Goal: Transaction & Acquisition: Purchase product/service

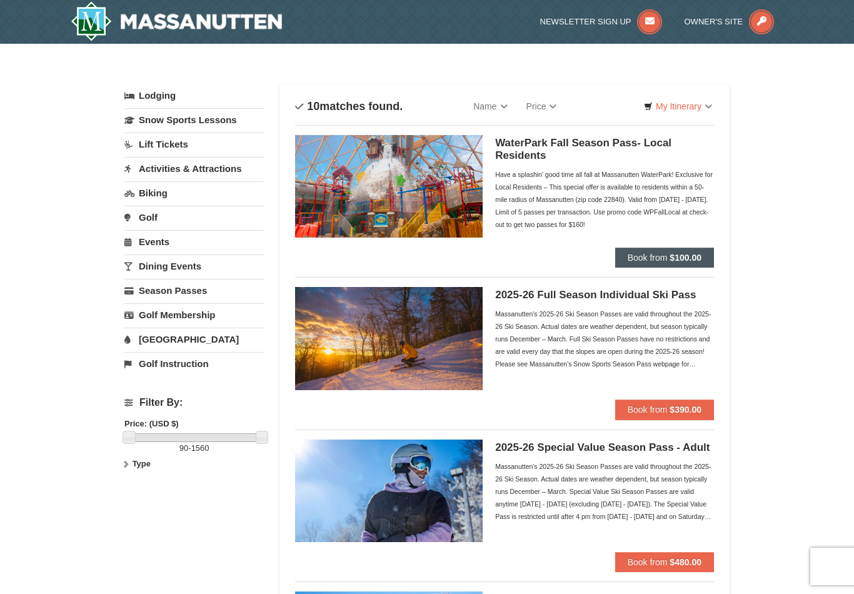
click at [692, 251] on button "Book from $100.00" at bounding box center [664, 258] width 99 height 20
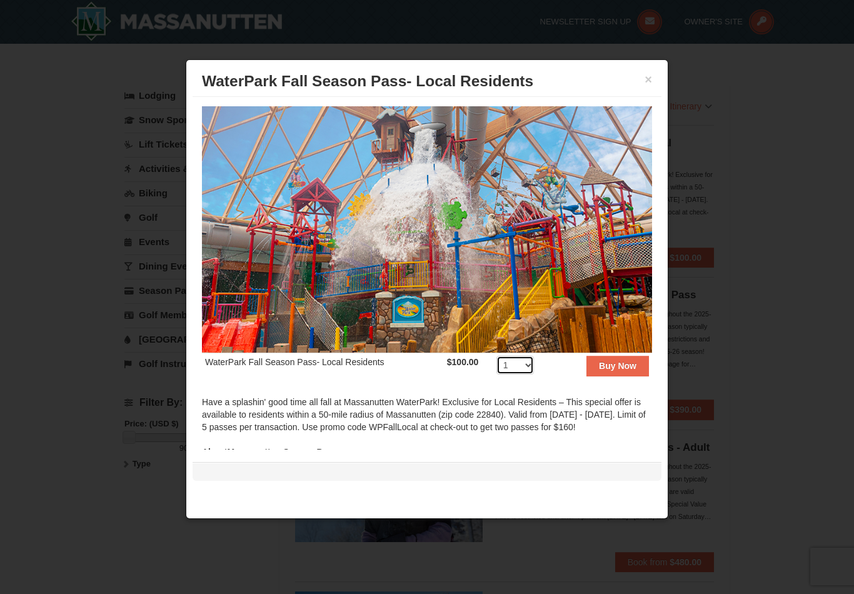
click at [528, 365] on select "1 2 3 4 5 6 7 8 9 10 11 12 13 14 15 16 17 18 19 20 21 22 23 24 25 26 27 28 29 3…" at bounding box center [515, 365] width 38 height 19
select select "2"
click at [627, 363] on strong "Buy Now" at bounding box center [618, 366] width 38 height 10
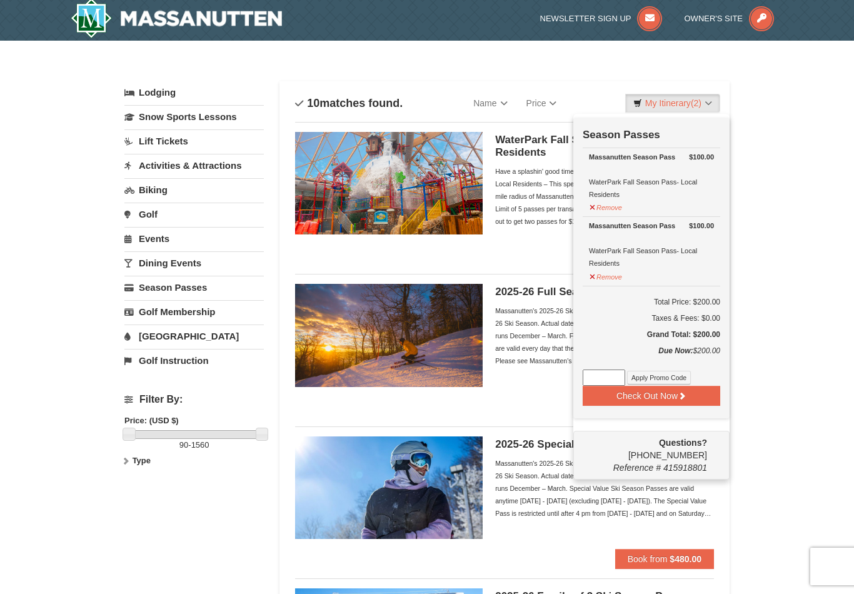
scroll to position [4, 0]
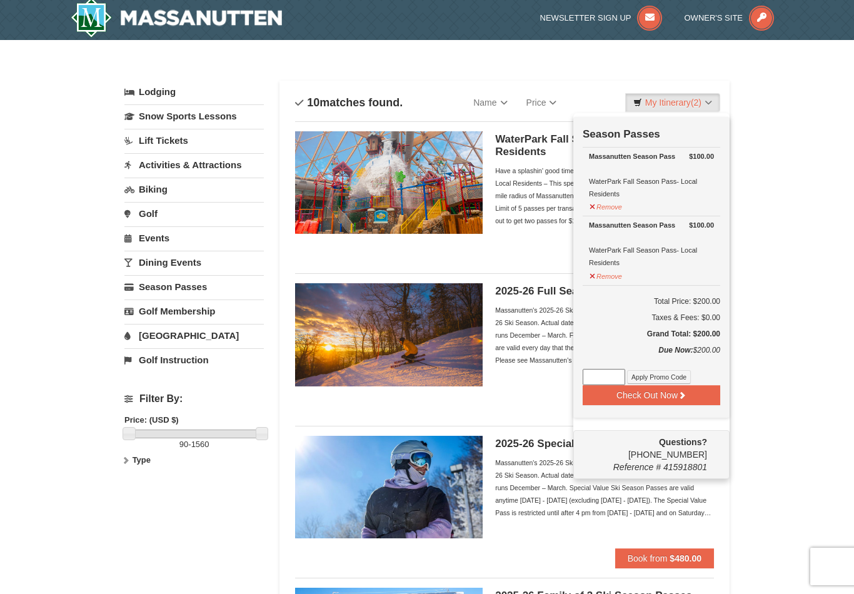
click at [613, 375] on input at bounding box center [604, 377] width 43 height 16
click at [620, 373] on input at bounding box center [604, 377] width 43 height 16
paste input "WPFallLocal"
type input "FallLocal"
click at [682, 397] on icon at bounding box center [682, 395] width 9 height 9
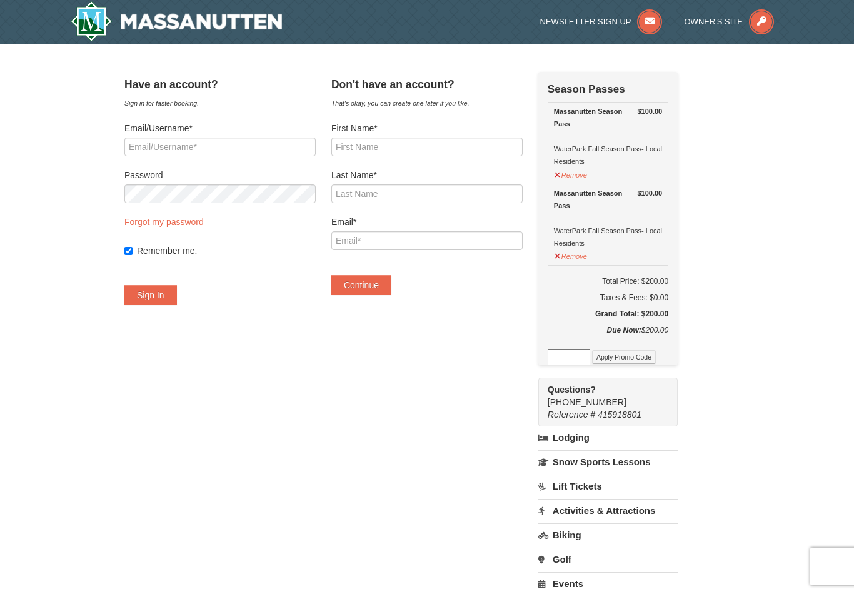
click at [763, 328] on div "× Have an account? Sign in for faster booking. Email/Username* Password Forgot …" at bounding box center [427, 401] width 854 height 714
click at [590, 349] on input at bounding box center [569, 357] width 43 height 16
click at [590, 357] on input at bounding box center [569, 357] width 43 height 16
paste input "WPFallLocal"
click at [650, 361] on button "Apply Promo Code" at bounding box center [624, 357] width 64 height 14
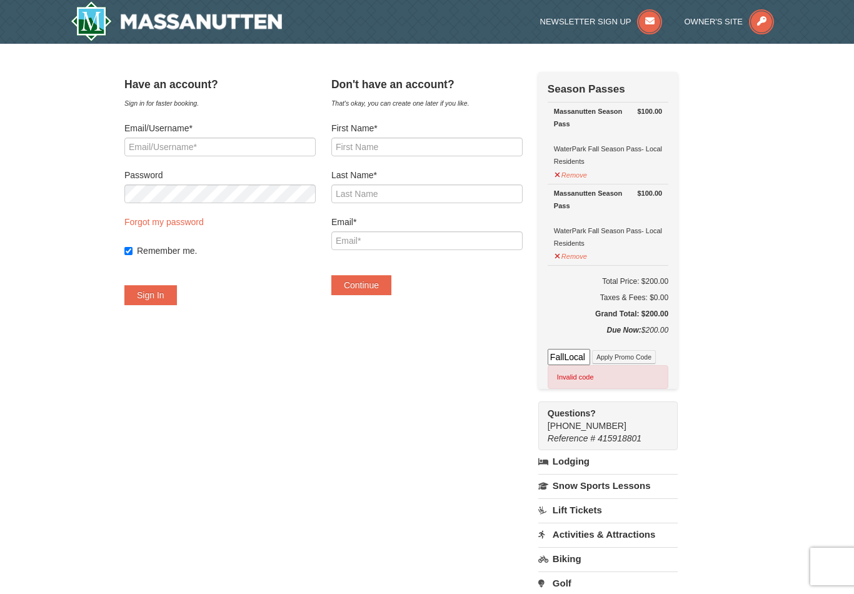
click at [590, 358] on input "FallLocal" at bounding box center [569, 357] width 43 height 16
type input "F"
paste input "WPFallLocal"
type input "WPFallLocal"
click at [656, 357] on button "Apply Promo Code" at bounding box center [624, 357] width 64 height 14
